Goal: Entertainment & Leisure: Consume media (video, audio)

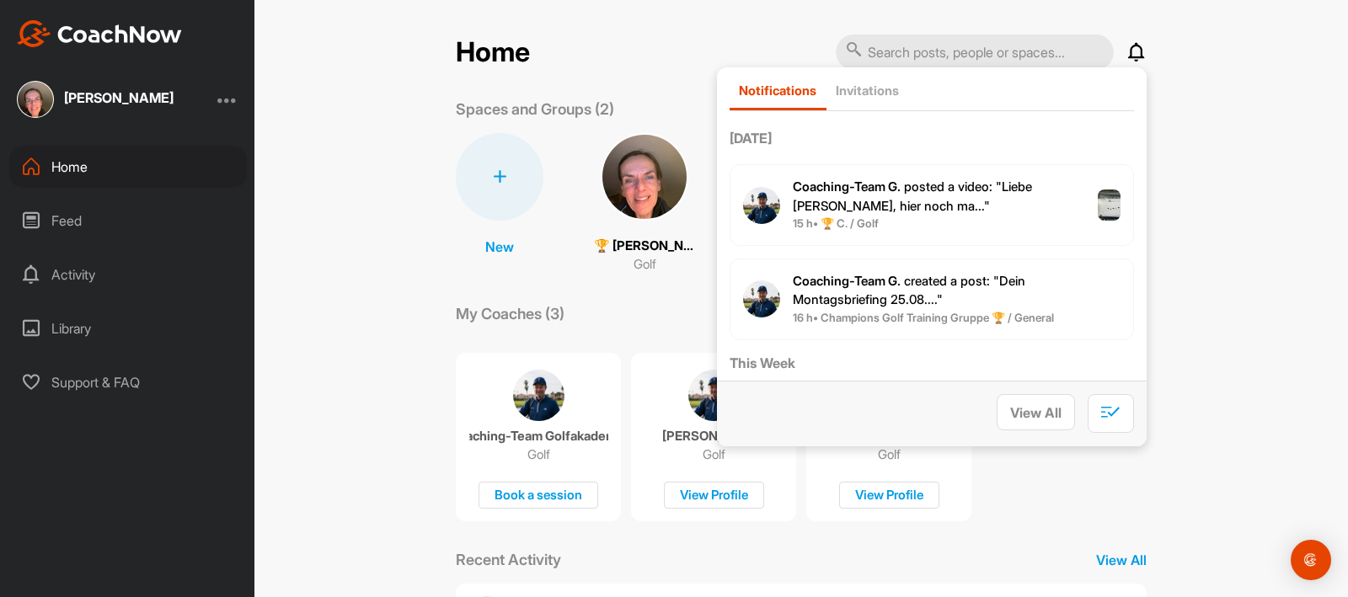
click at [979, 216] on p "Coaching-Team G. posted a video : " Liebe [PERSON_NAME], hier noch ma... "" at bounding box center [945, 197] width 305 height 38
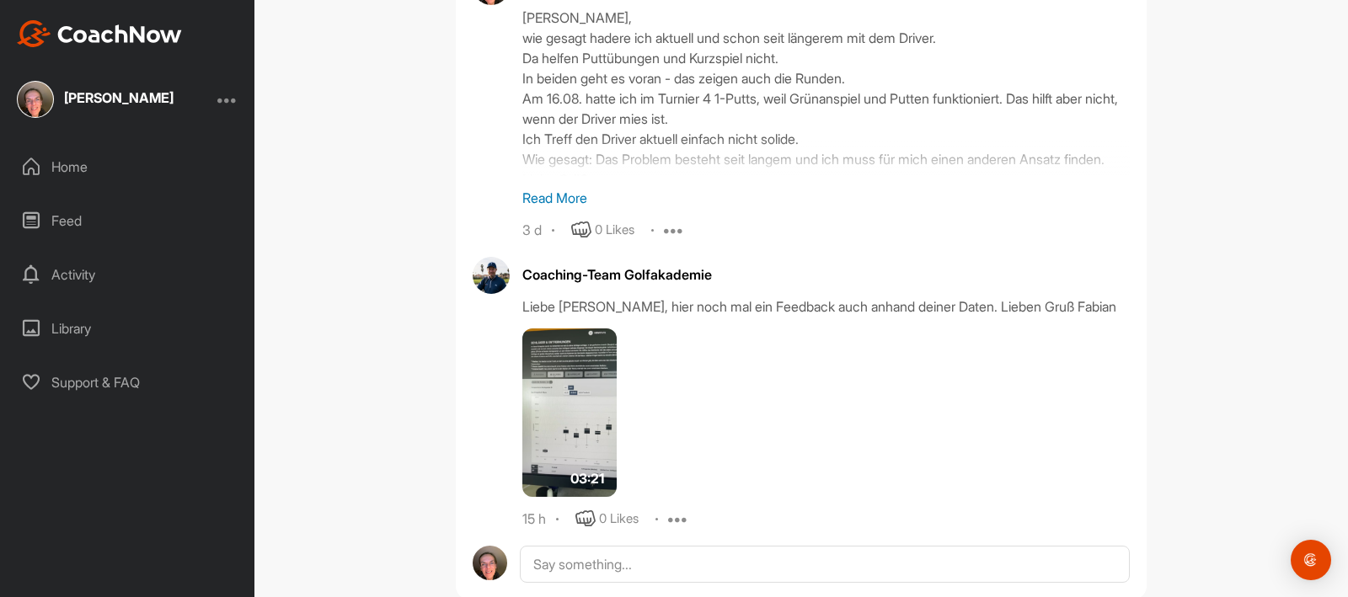
scroll to position [2168, 0]
click at [591, 365] on img at bounding box center [569, 412] width 94 height 169
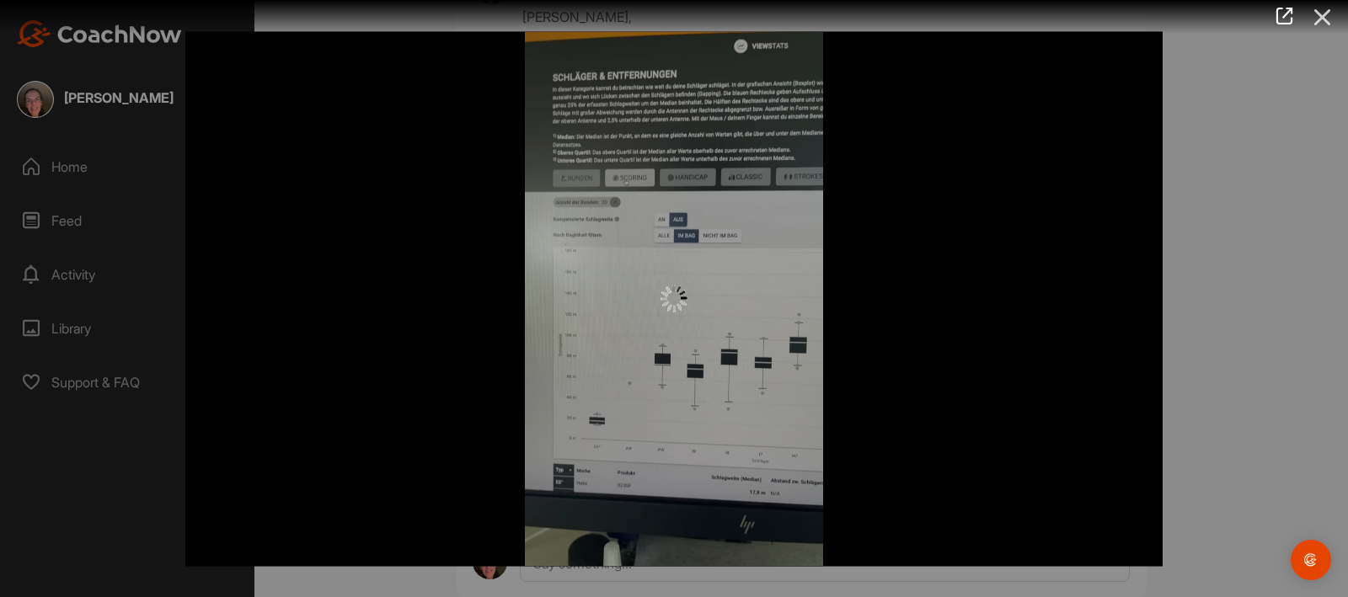
click at [1318, 15] on icon at bounding box center [1322, 17] width 39 height 31
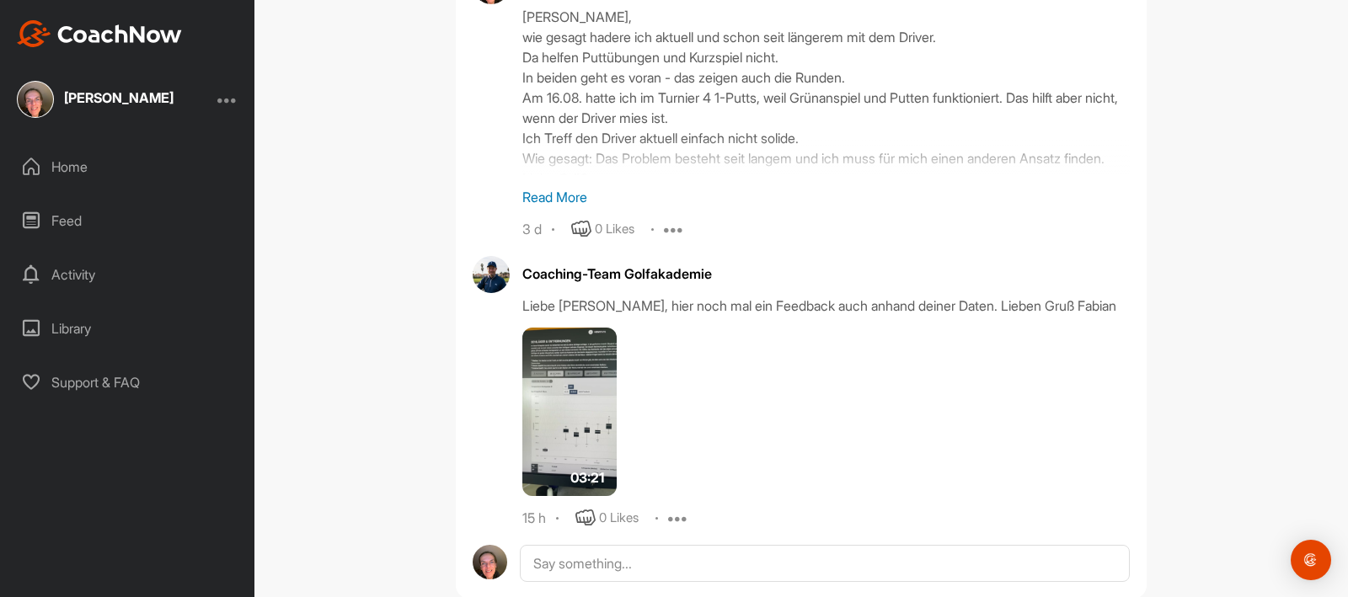
click at [1213, 248] on div "🏆 [PERSON_NAME] (23,6) Golf Go To Timeline Coaching-Team Golfakademie 2 w Repor…" at bounding box center [801, 298] width 1094 height 597
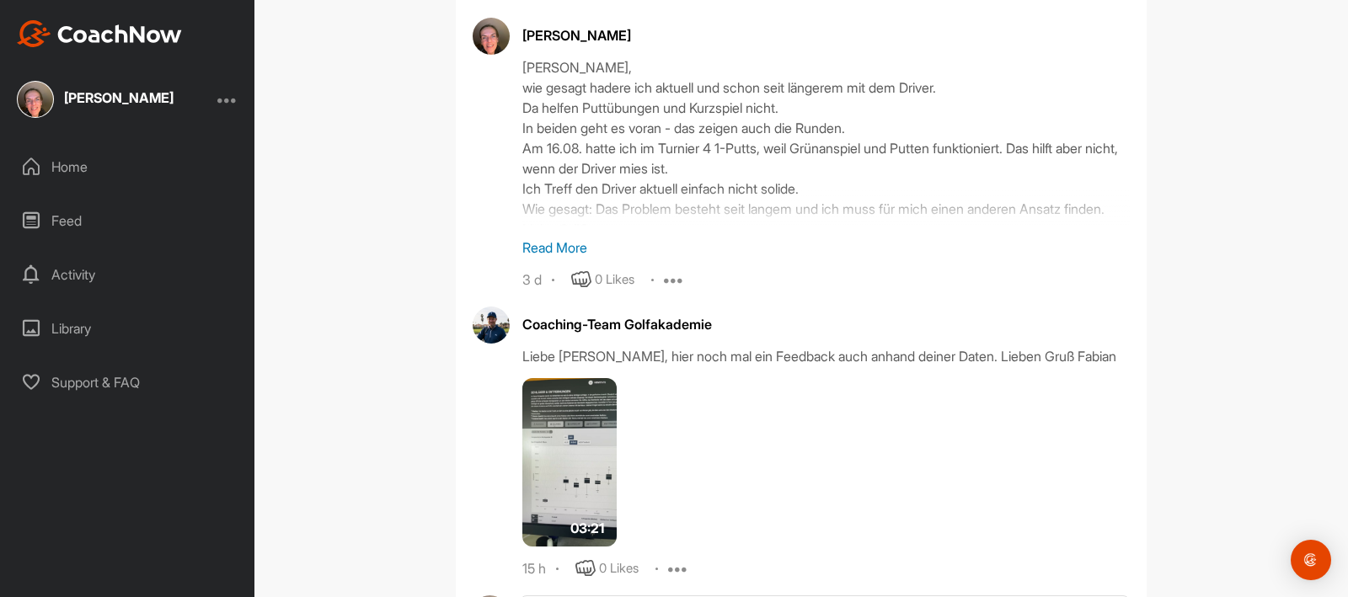
scroll to position [2067, 0]
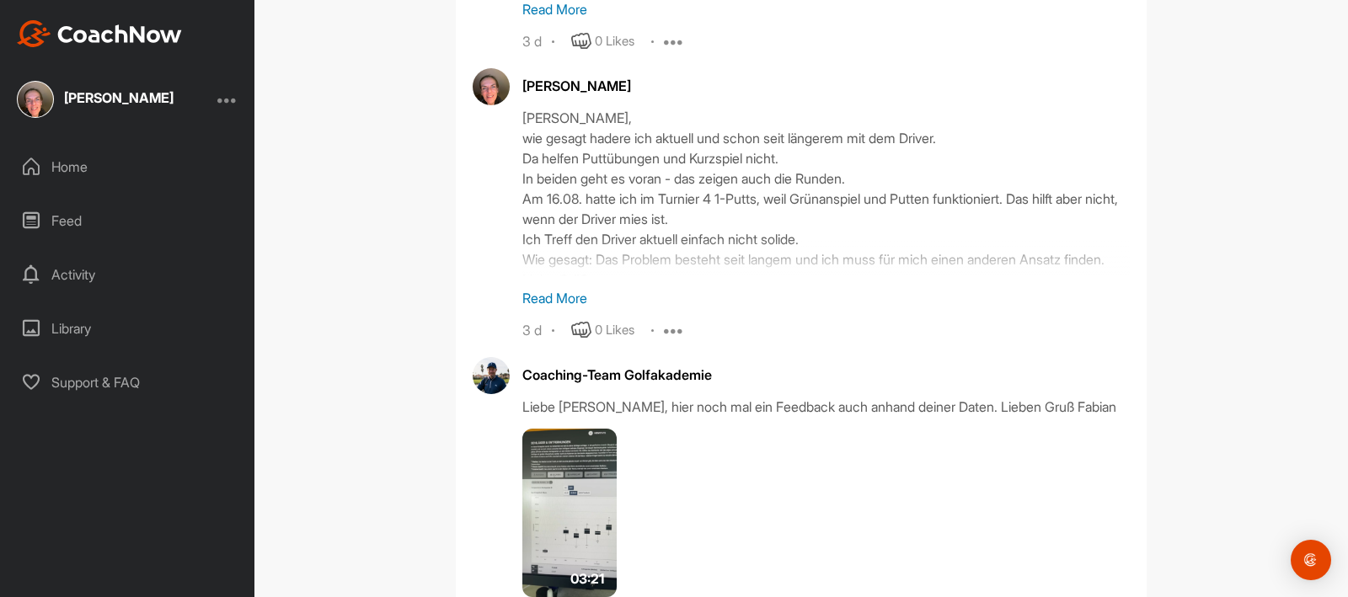
click at [560, 288] on p "Read More" at bounding box center [825, 298] width 607 height 20
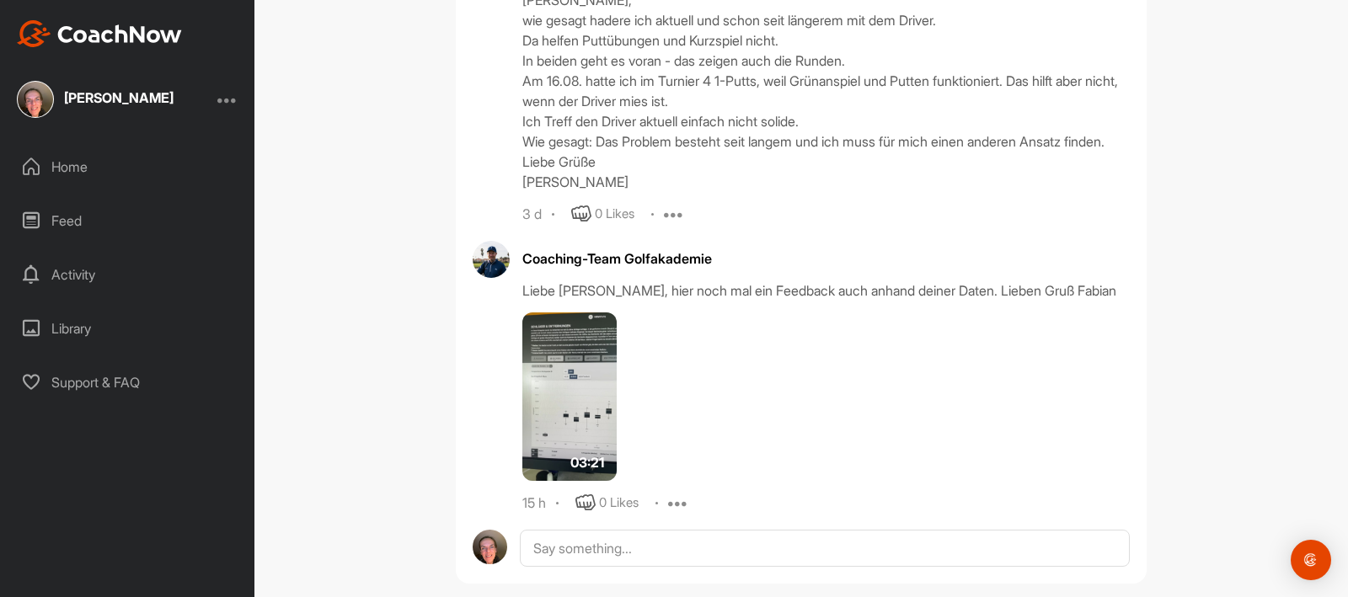
scroll to position [2190, 0]
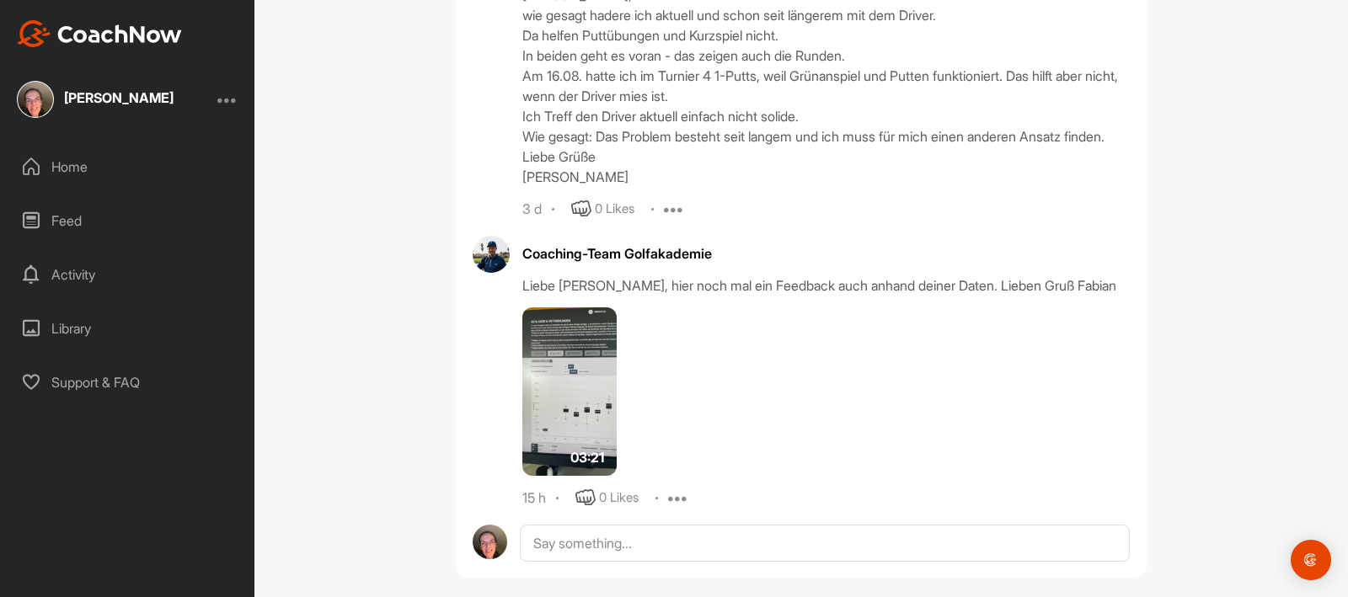
click at [577, 385] on img at bounding box center [569, 392] width 94 height 169
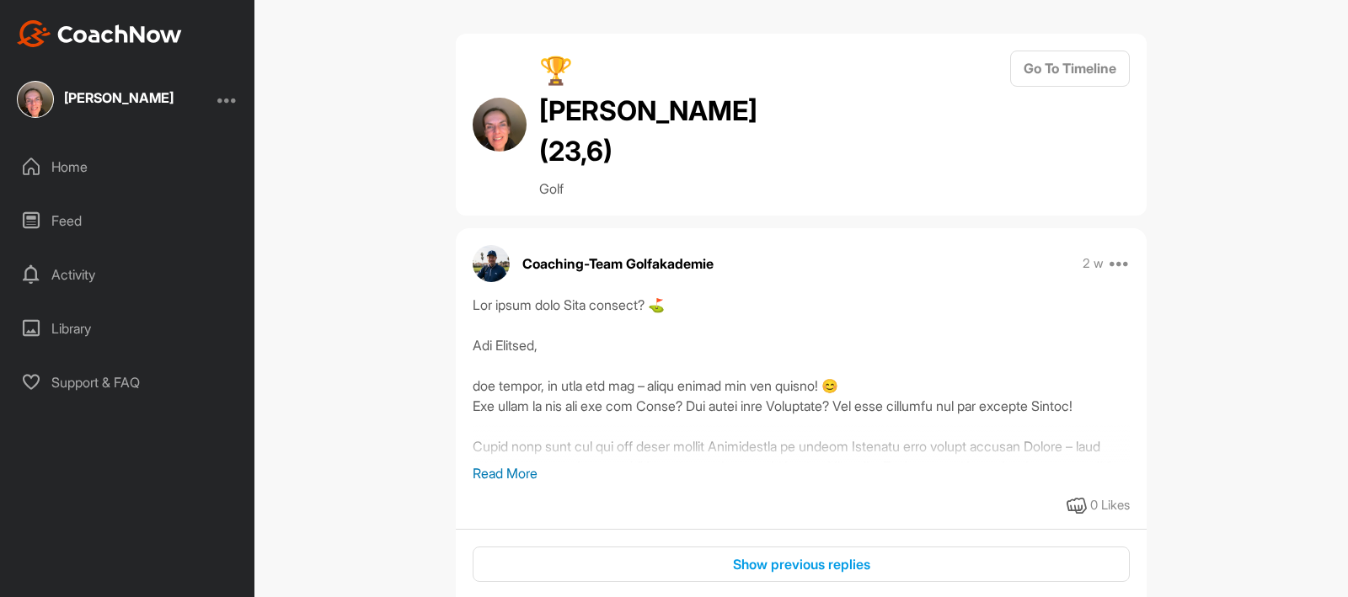
scroll to position [2168, 0]
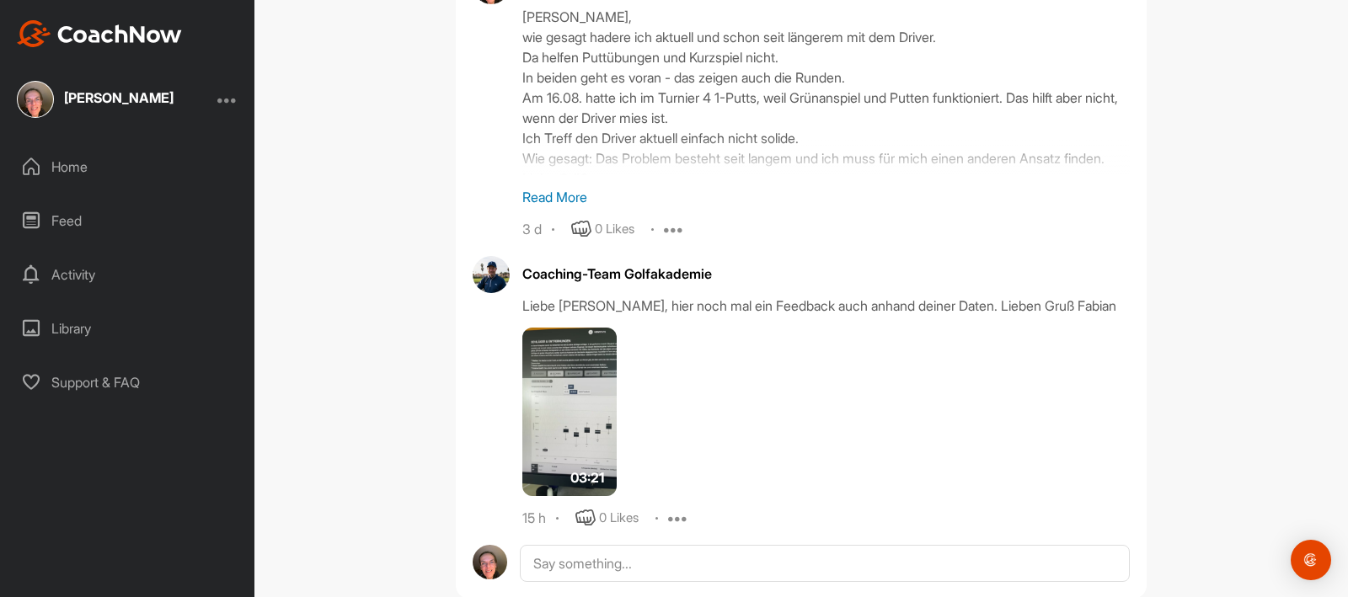
click at [590, 394] on img at bounding box center [569, 412] width 94 height 169
